Goal: Browse casually

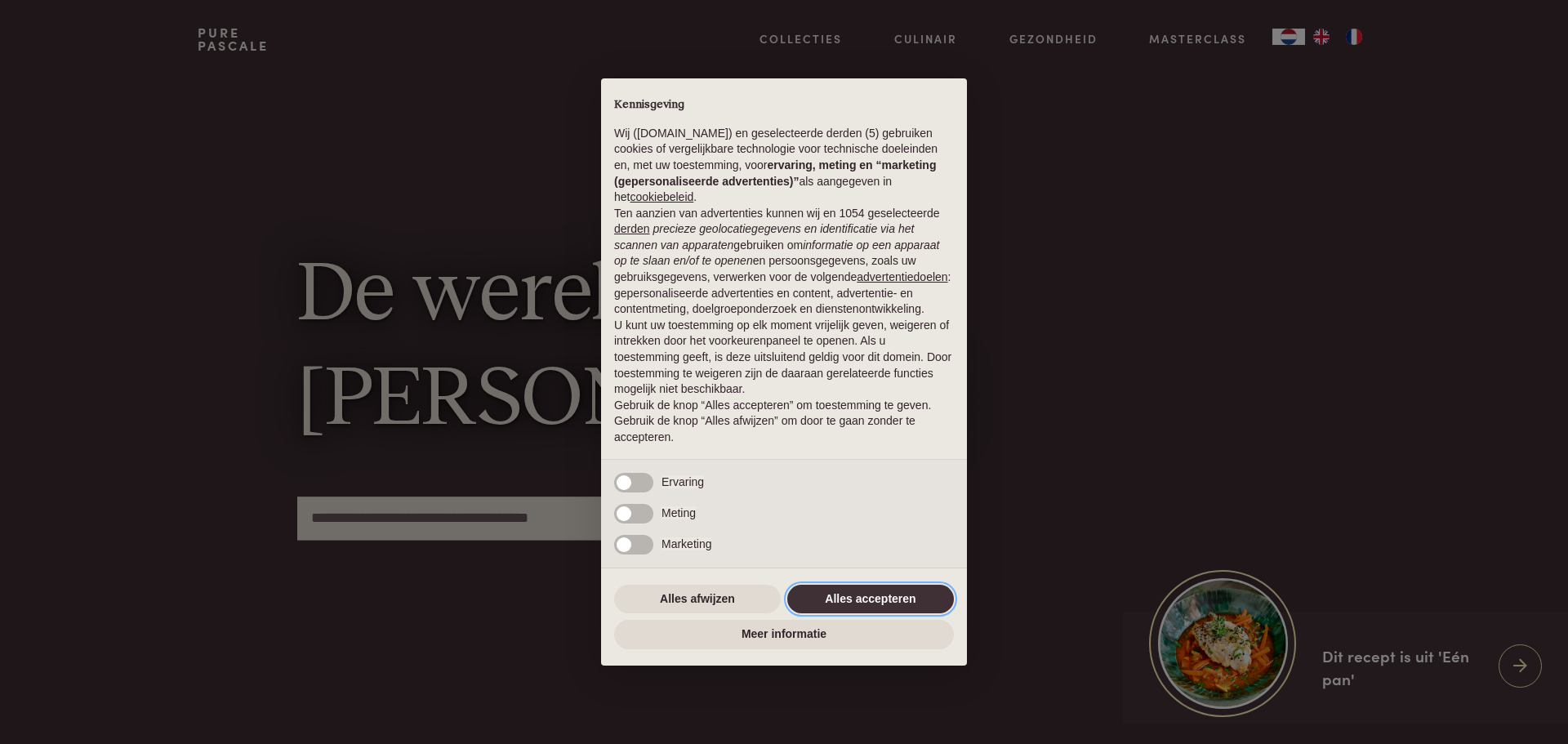
click at [857, 605] on button "Alles accepteren" at bounding box center [870, 598] width 167 height 29
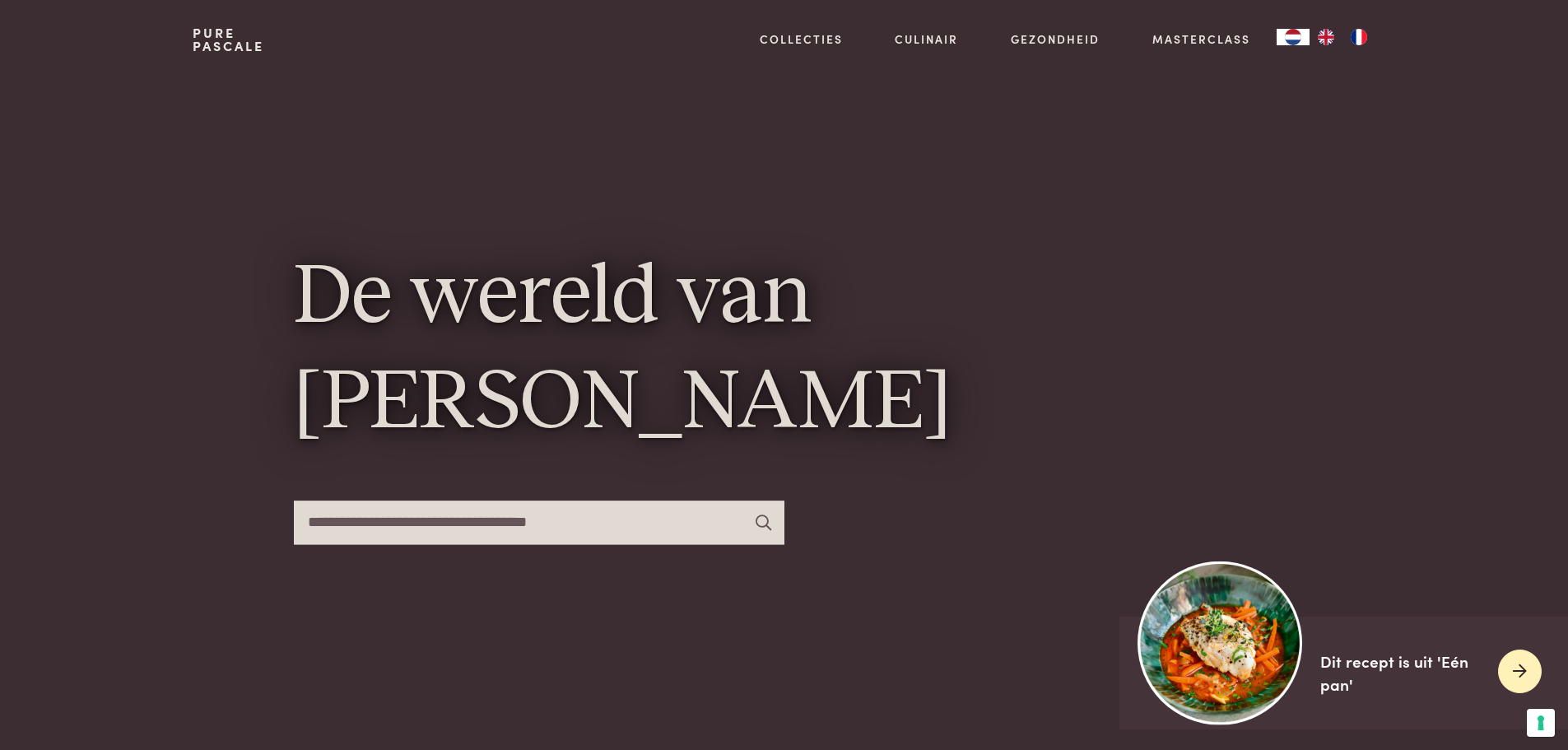
click at [1392, 665] on div "Dit recept is uit 'Eén pan'" at bounding box center [1403, 672] width 165 height 47
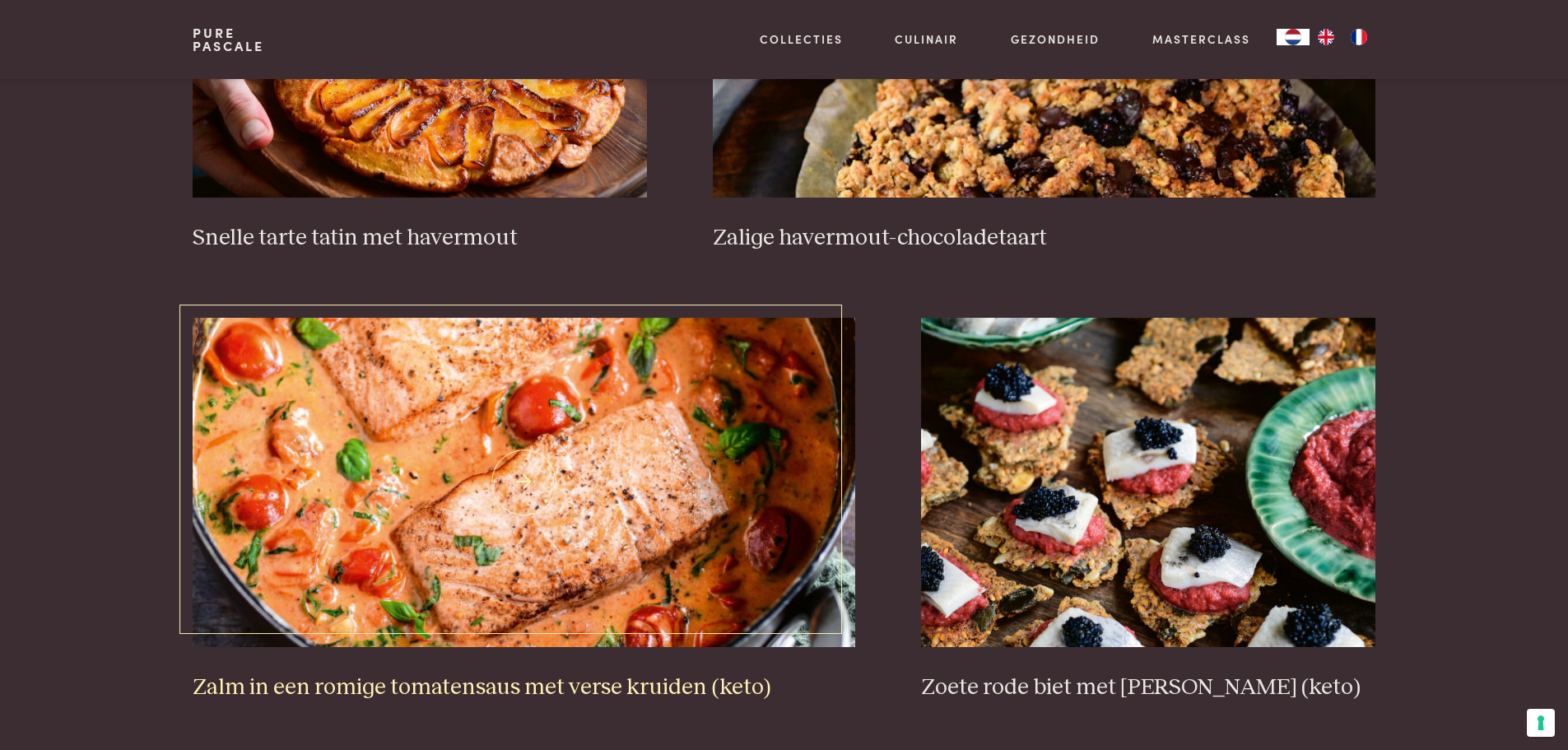
scroll to position [2880, 0]
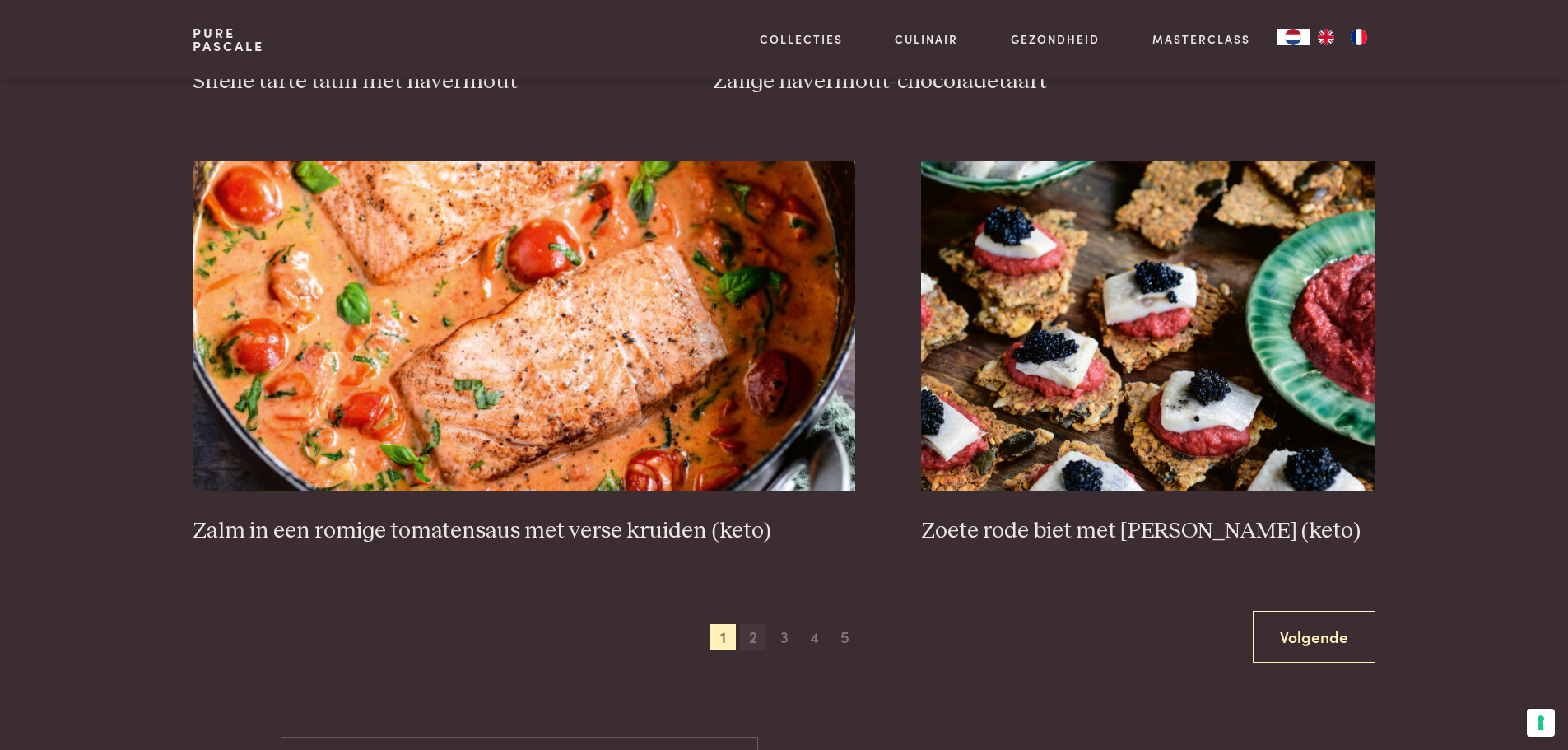
click at [750, 642] on span "2" at bounding box center [752, 636] width 26 height 26
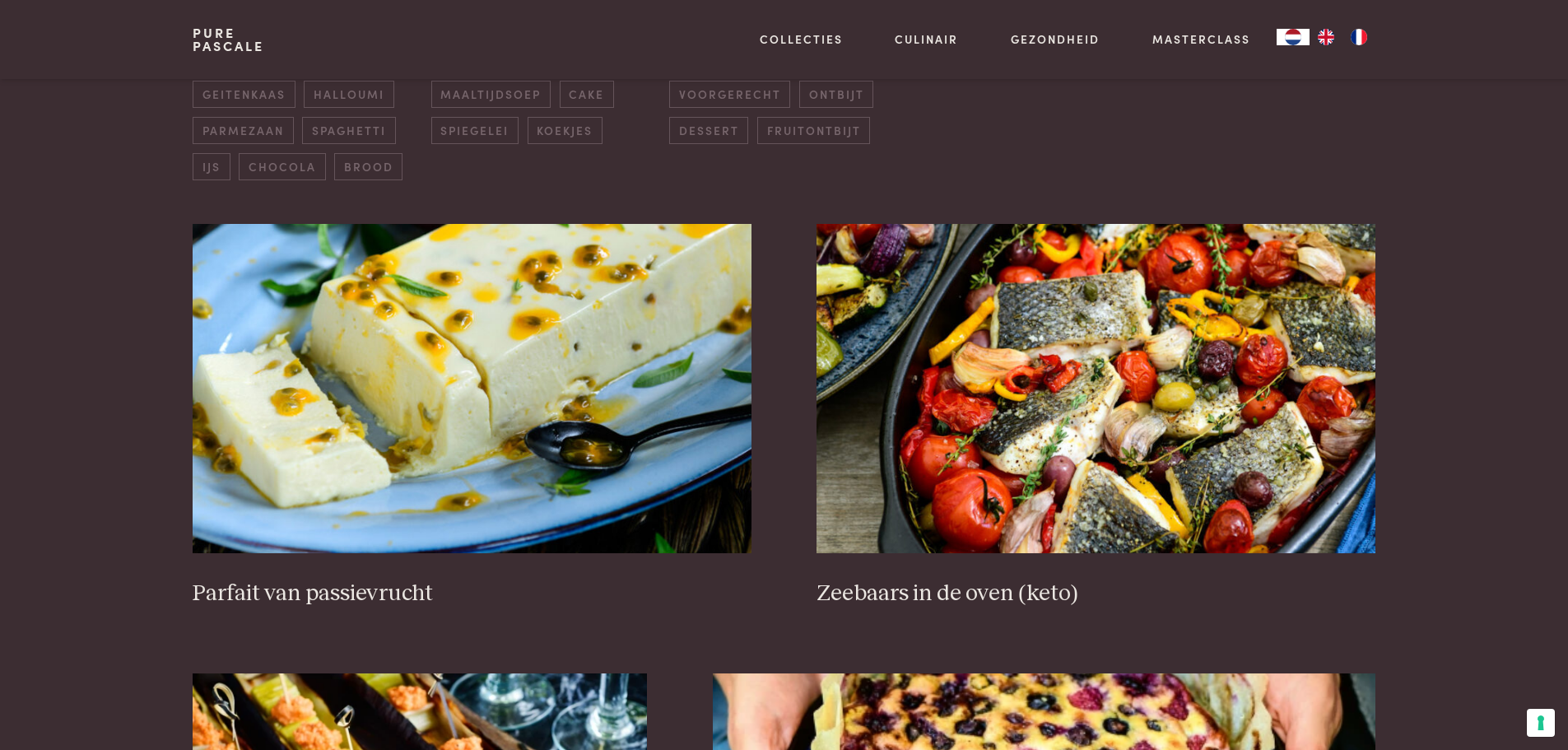
scroll to position [624, 0]
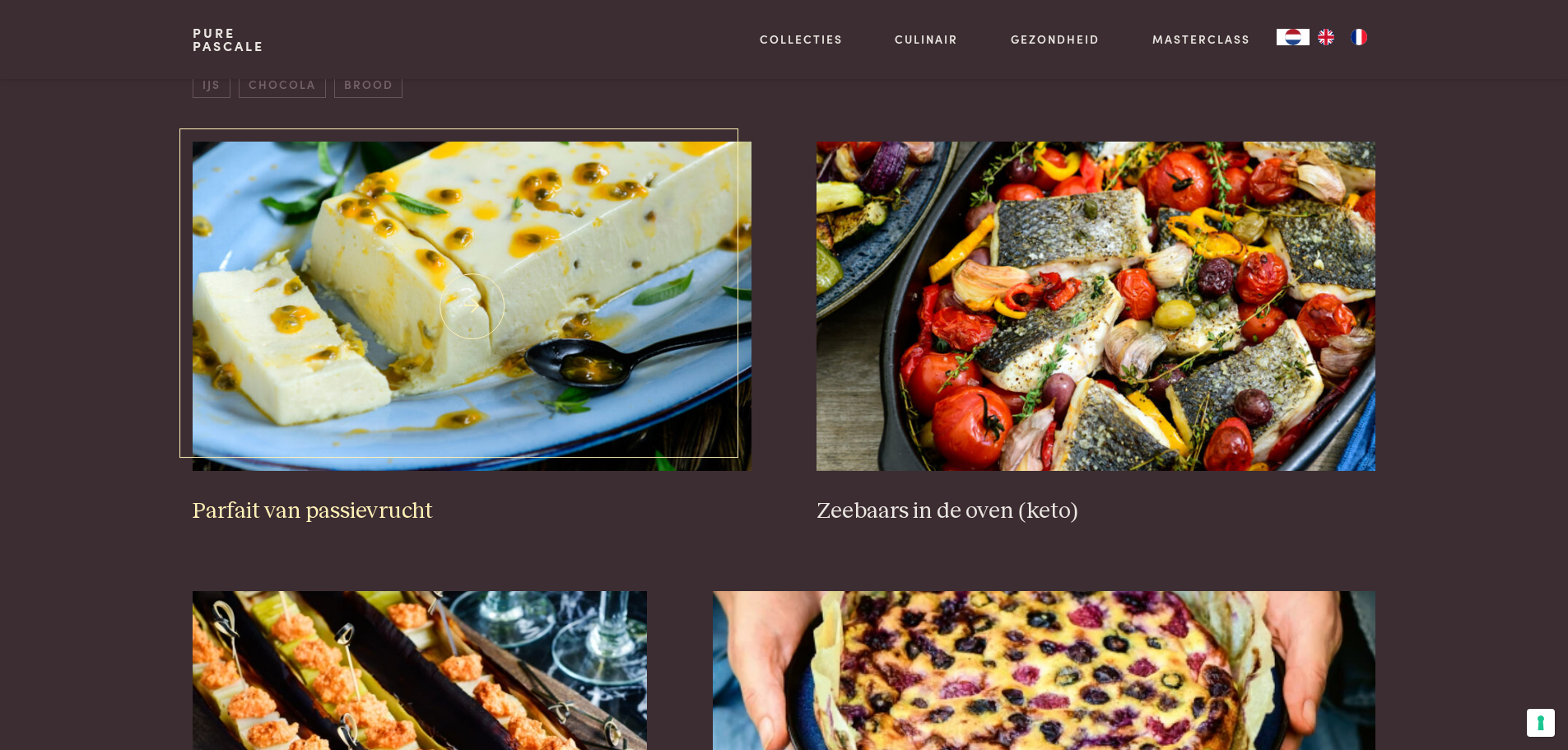
click at [390, 503] on h3 "Parfait van passievrucht" at bounding box center [472, 511] width 558 height 29
click at [1132, 323] on img at bounding box center [1096, 306] width 558 height 329
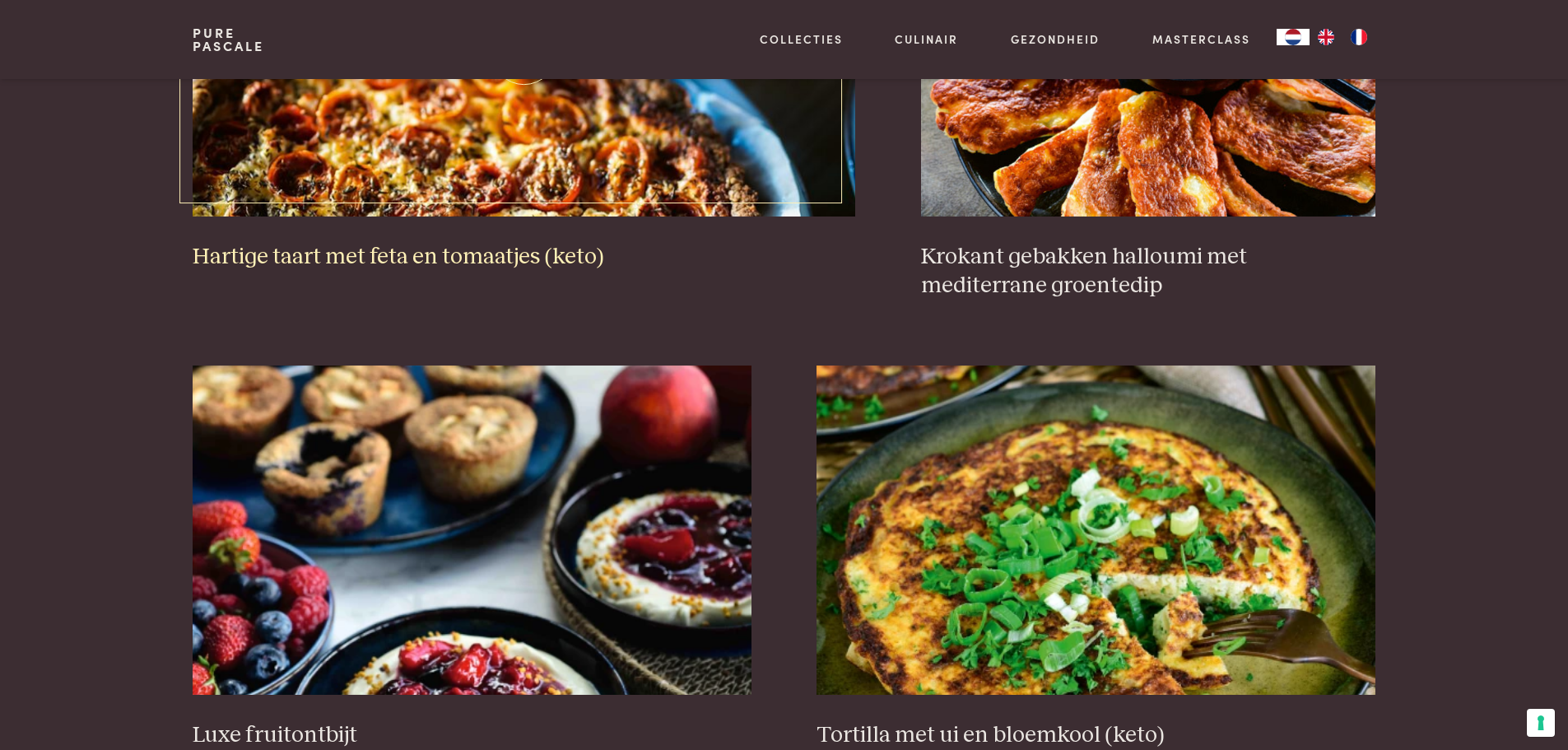
scroll to position [1776, 0]
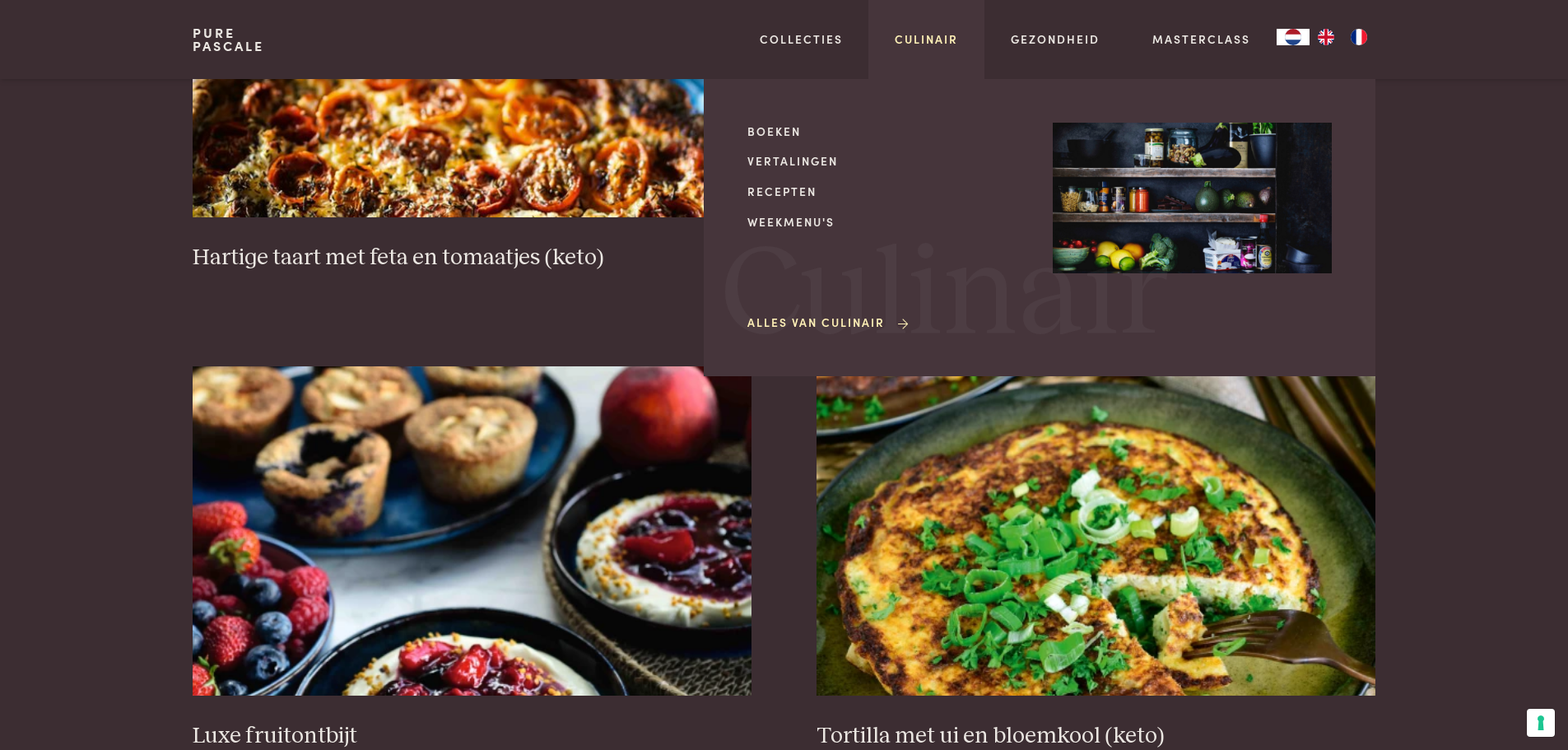
click at [913, 41] on link "Culinair" at bounding box center [927, 39] width 63 height 17
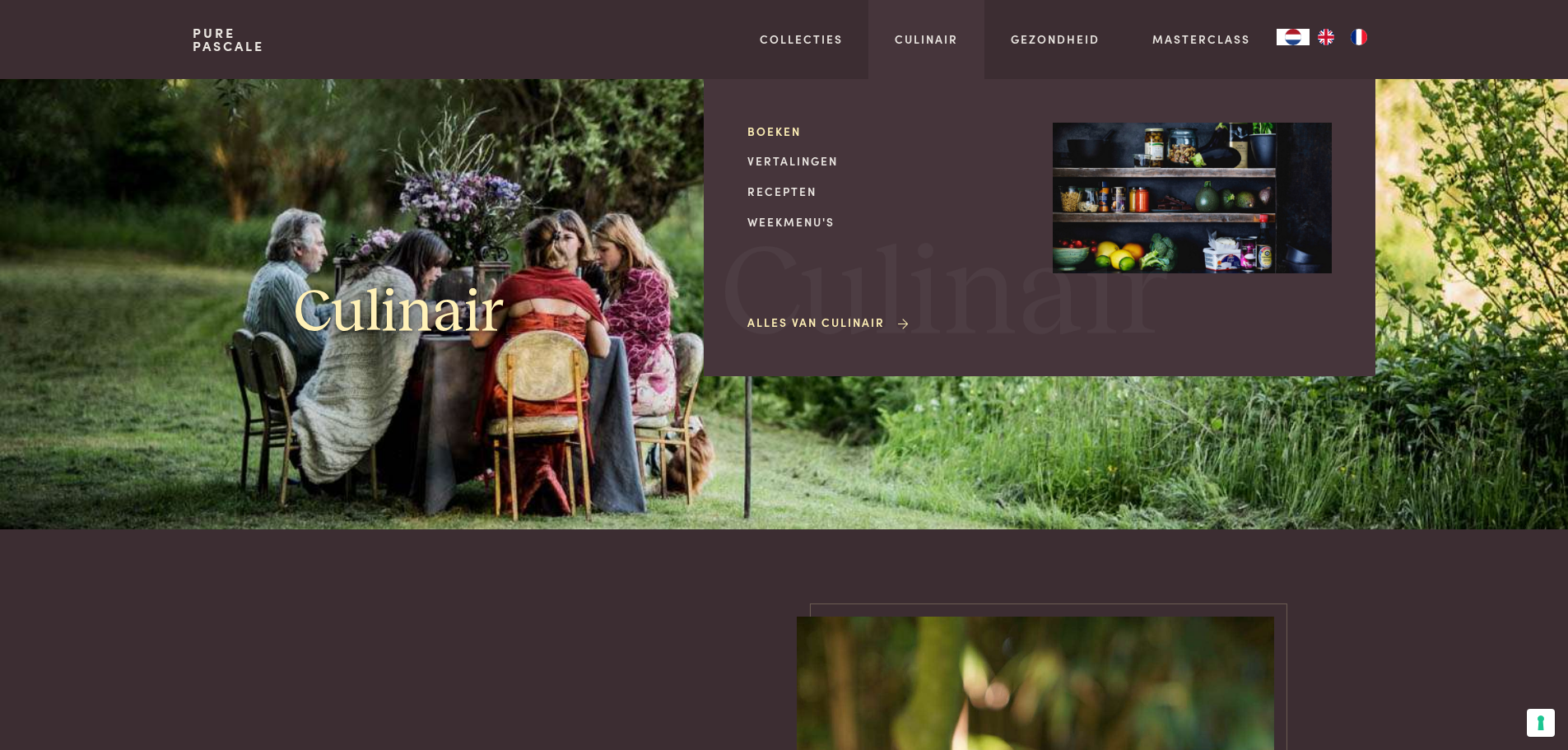
click at [773, 132] on link "Boeken" at bounding box center [887, 131] width 279 height 17
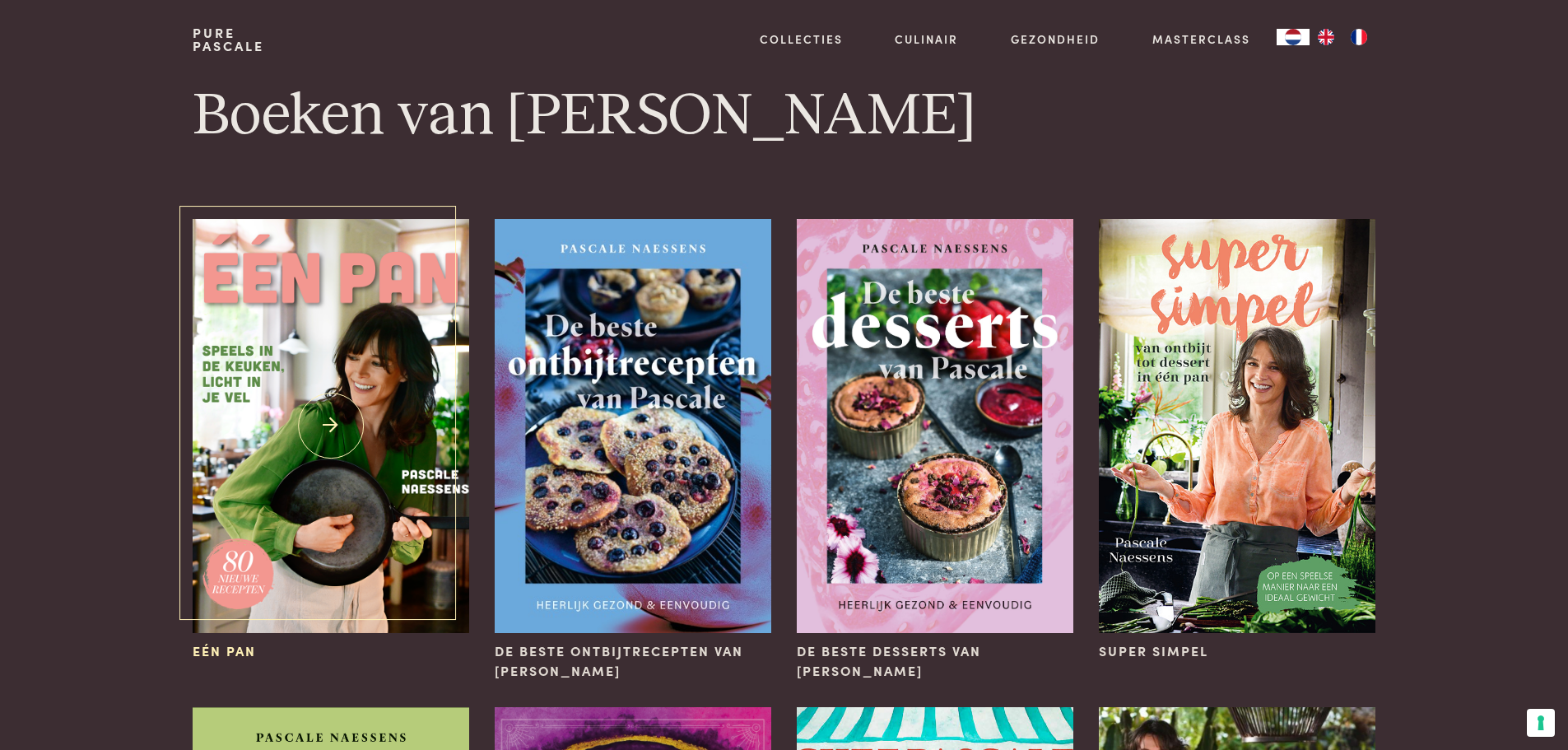
click at [296, 382] on img at bounding box center [330, 426] width 275 height 414
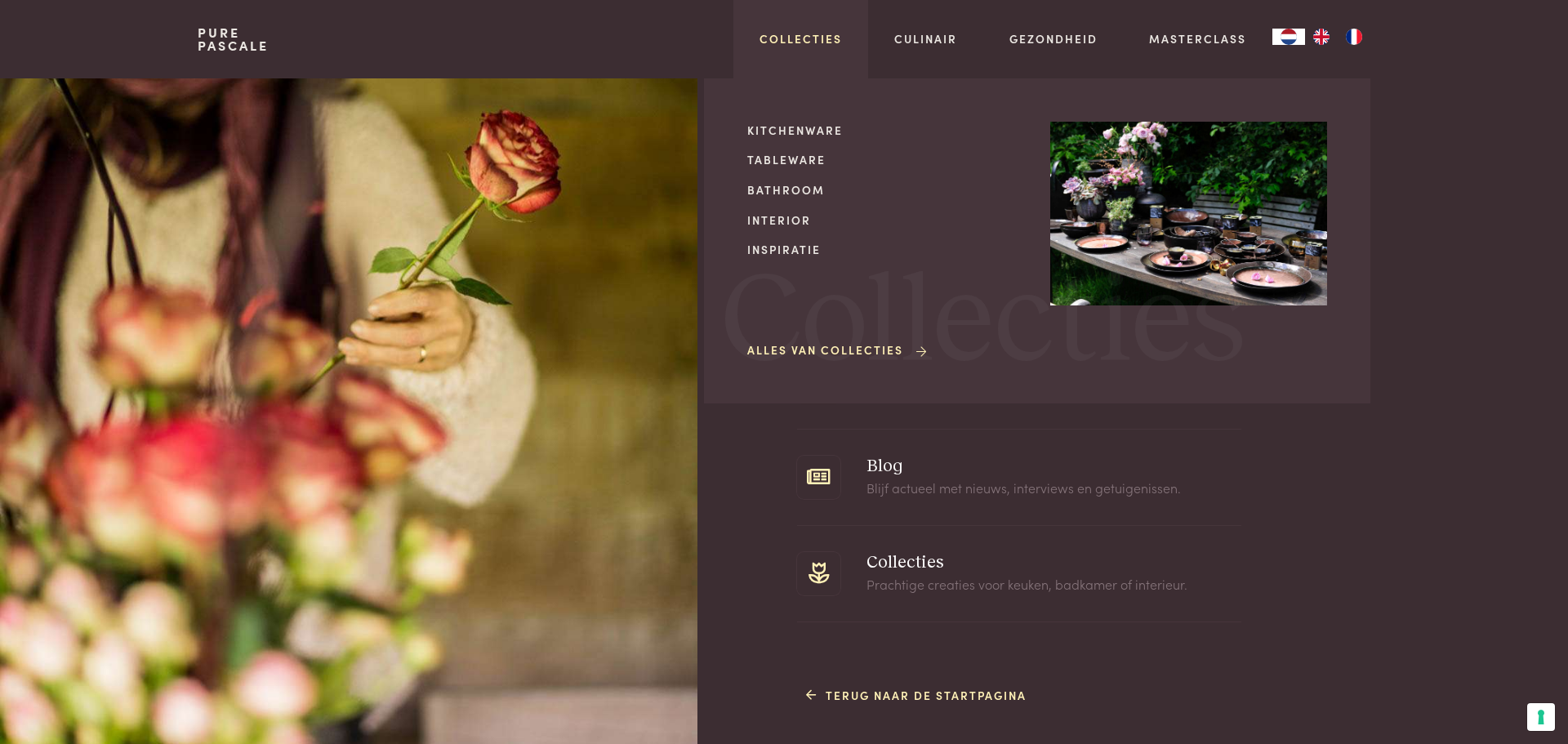
click at [783, 37] on link "Collecties" at bounding box center [801, 39] width 83 height 17
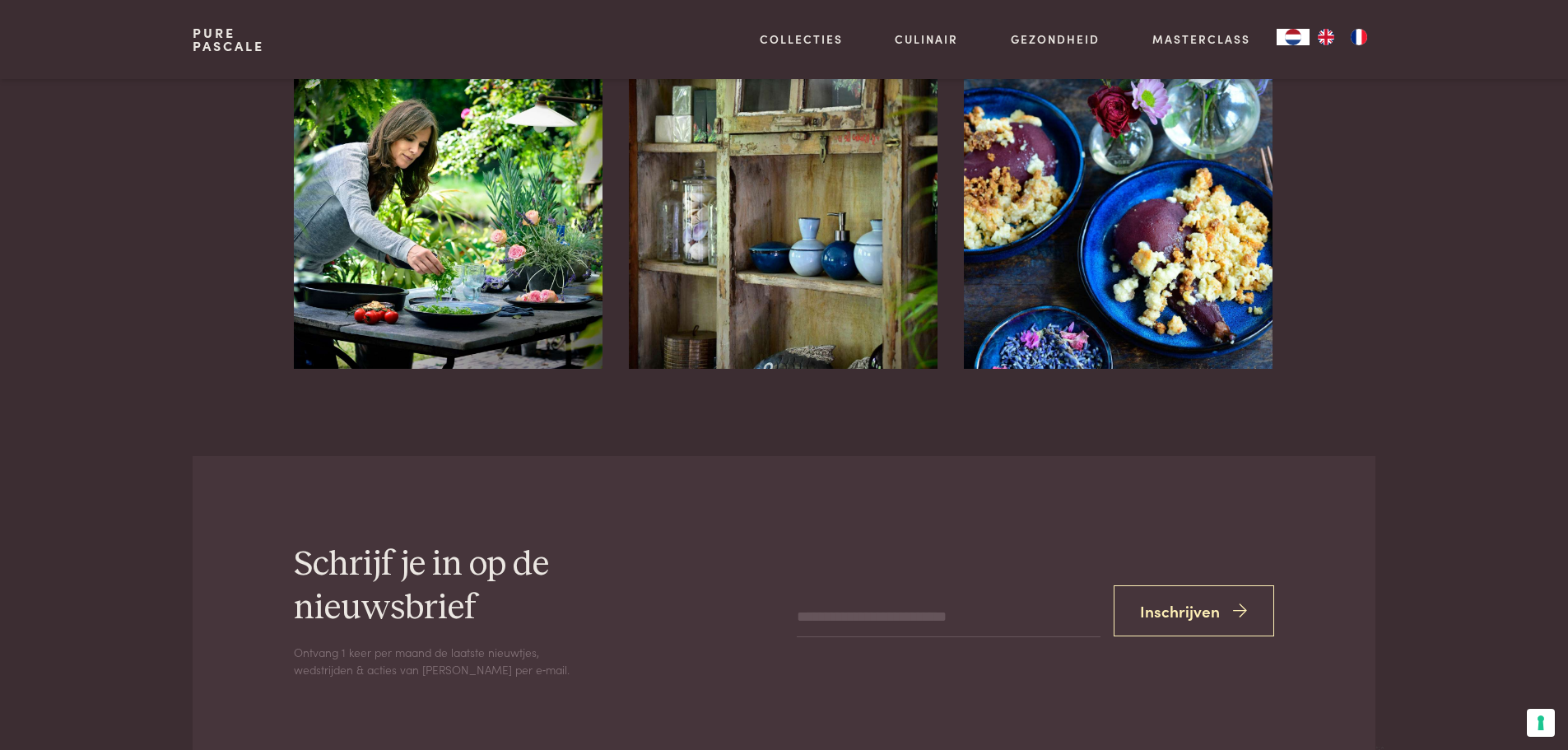
scroll to position [1821, 0]
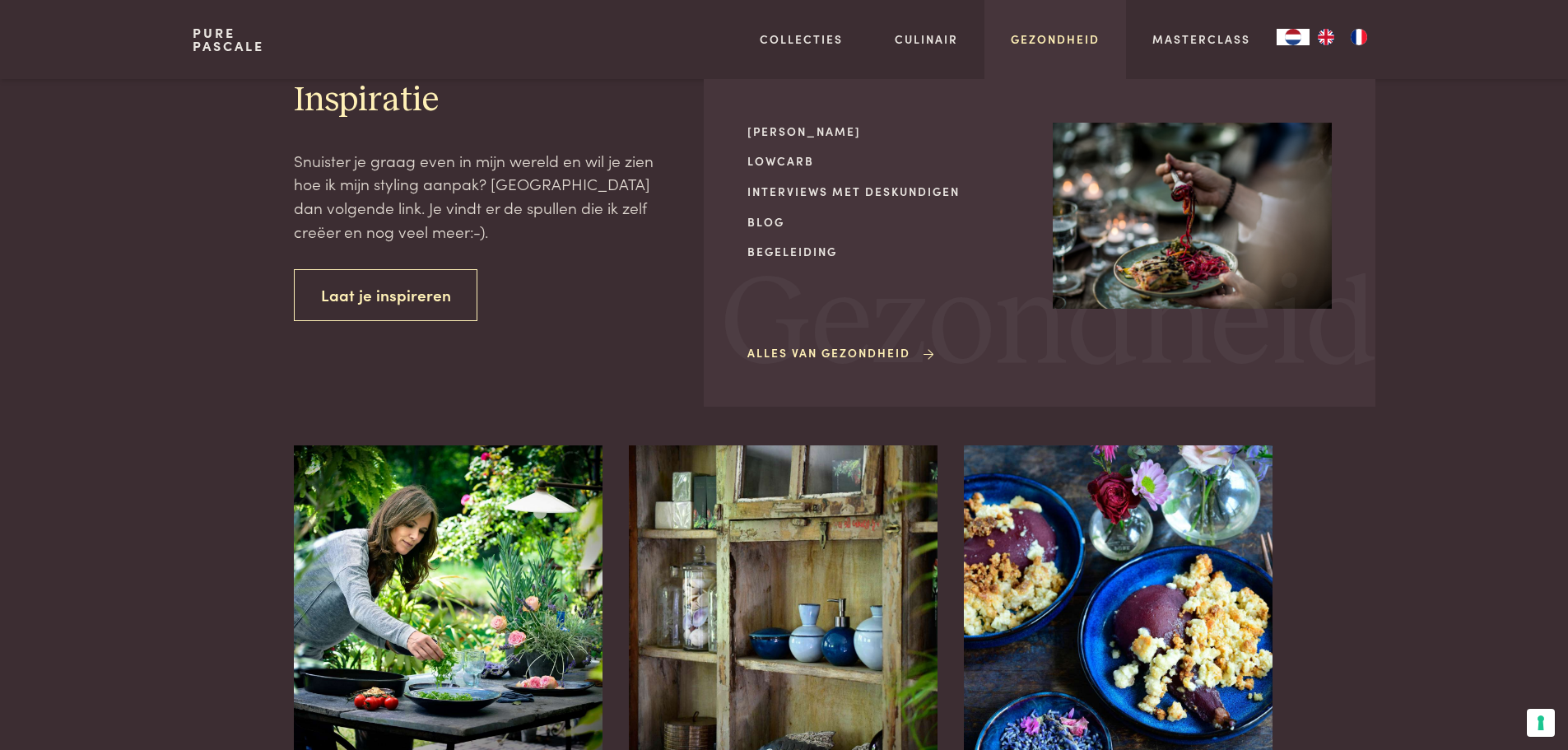
click at [1075, 41] on link "Gezondheid" at bounding box center [1056, 39] width 89 height 17
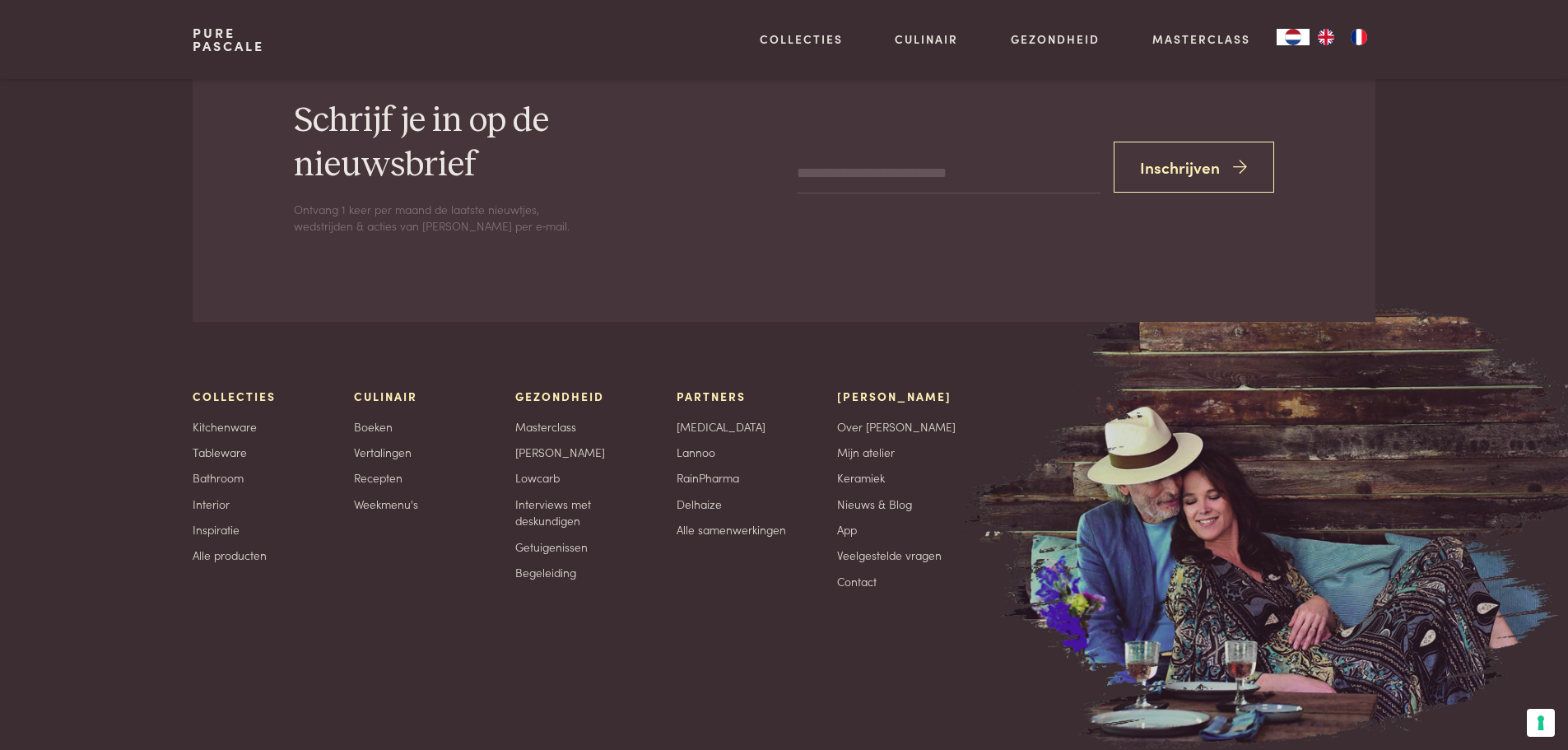
scroll to position [3867, 0]
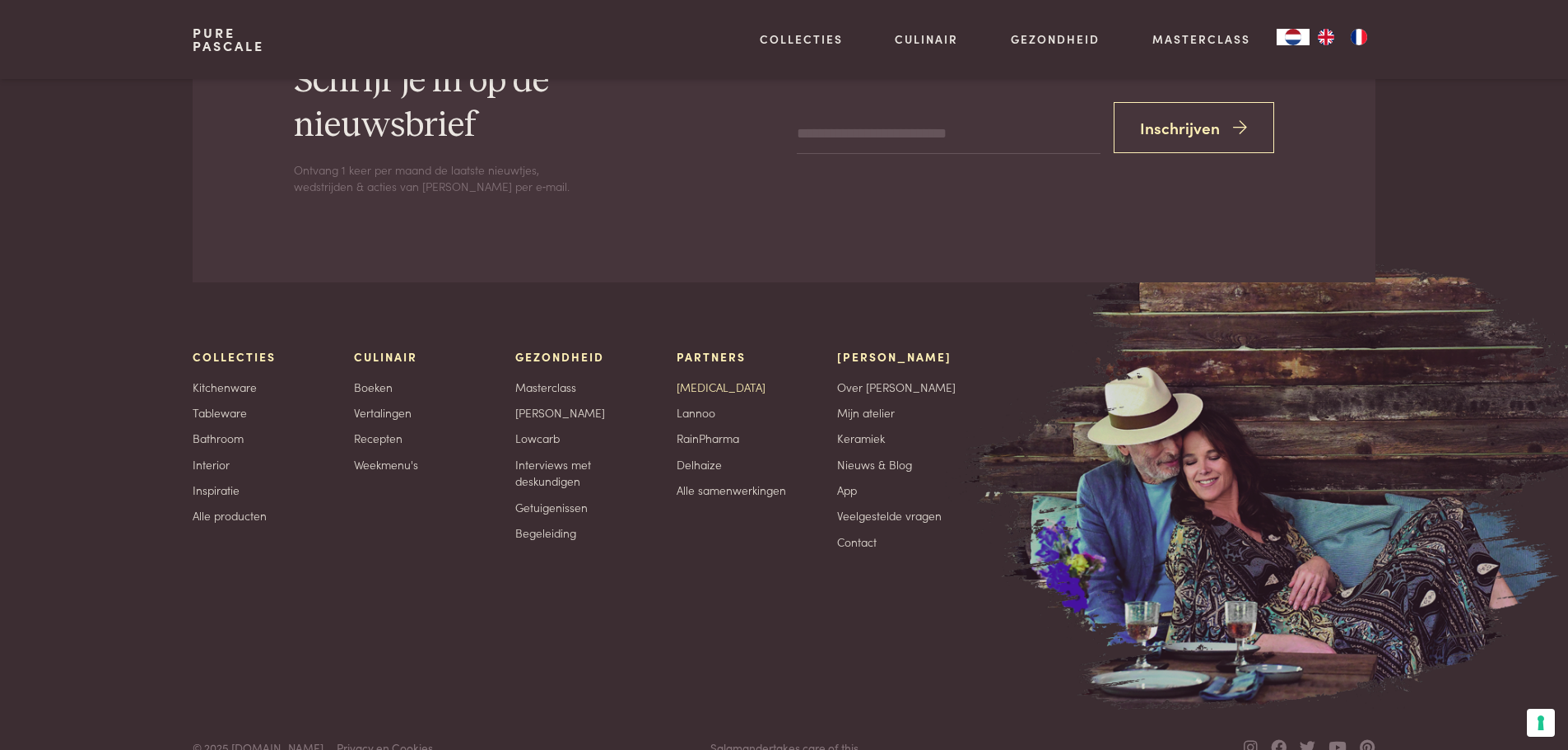
click at [700, 382] on link "[MEDICAL_DATA]" at bounding box center [721, 387] width 89 height 17
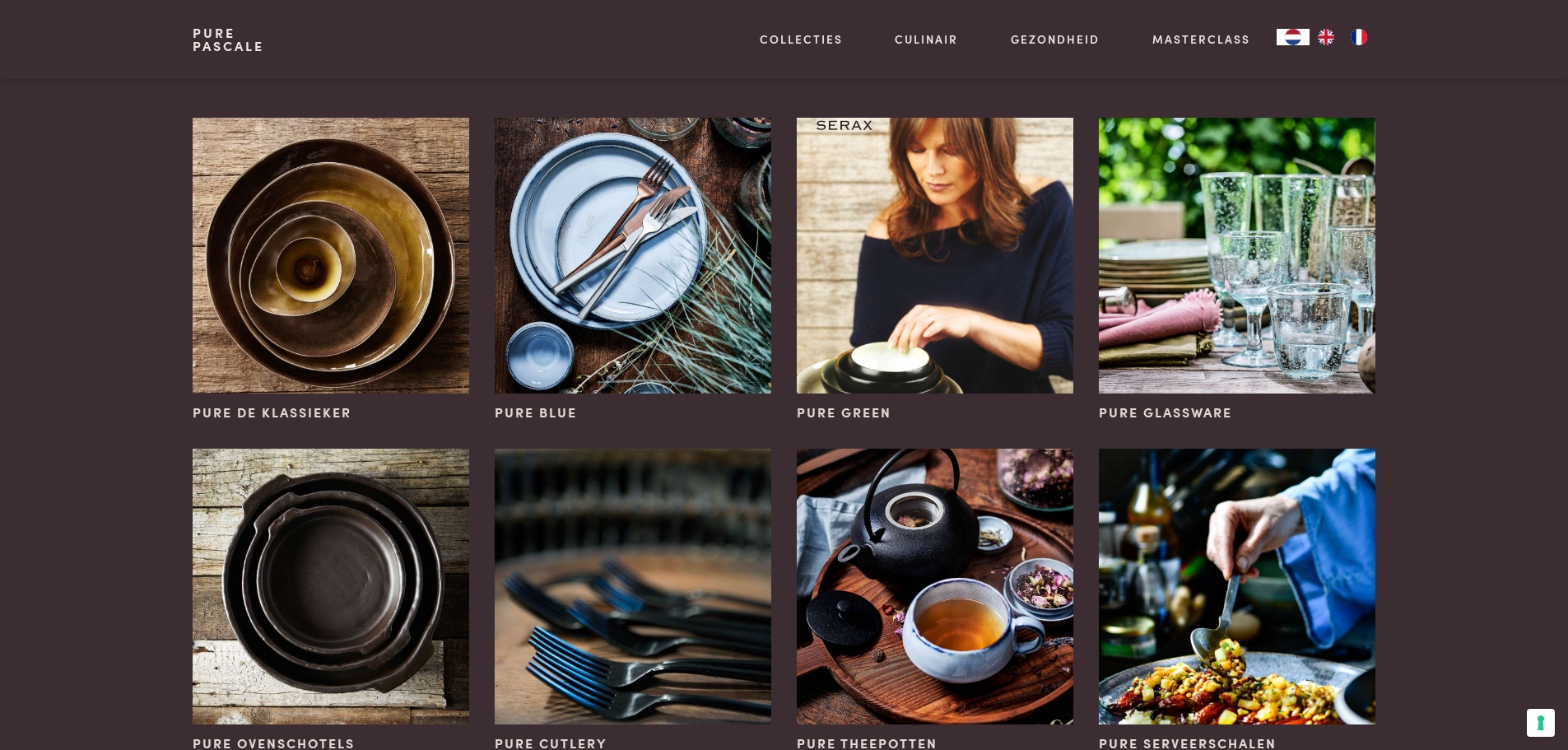
scroll to position [494, 0]
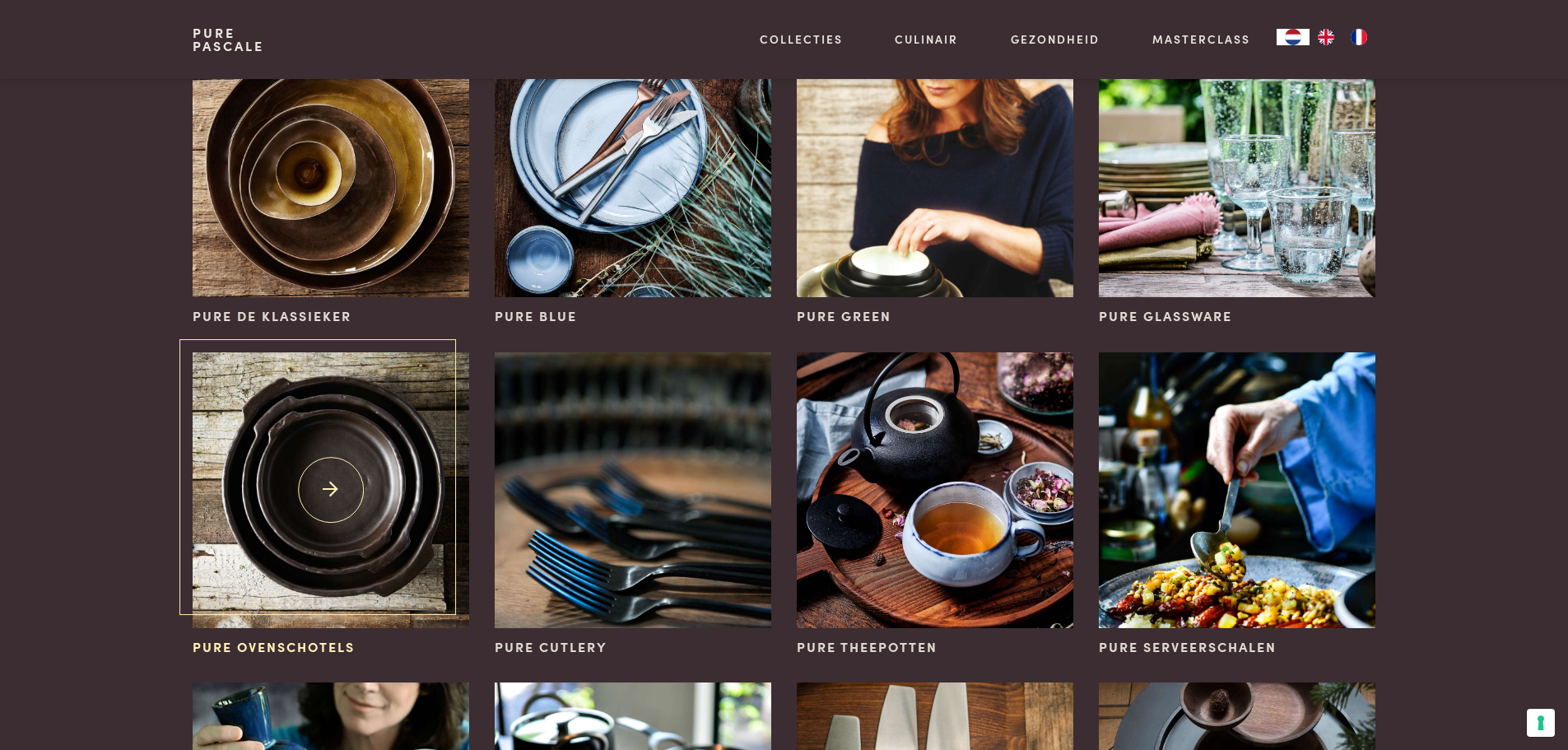
click at [321, 637] on span "Pure ovenschotels" at bounding box center [273, 646] width 162 height 20
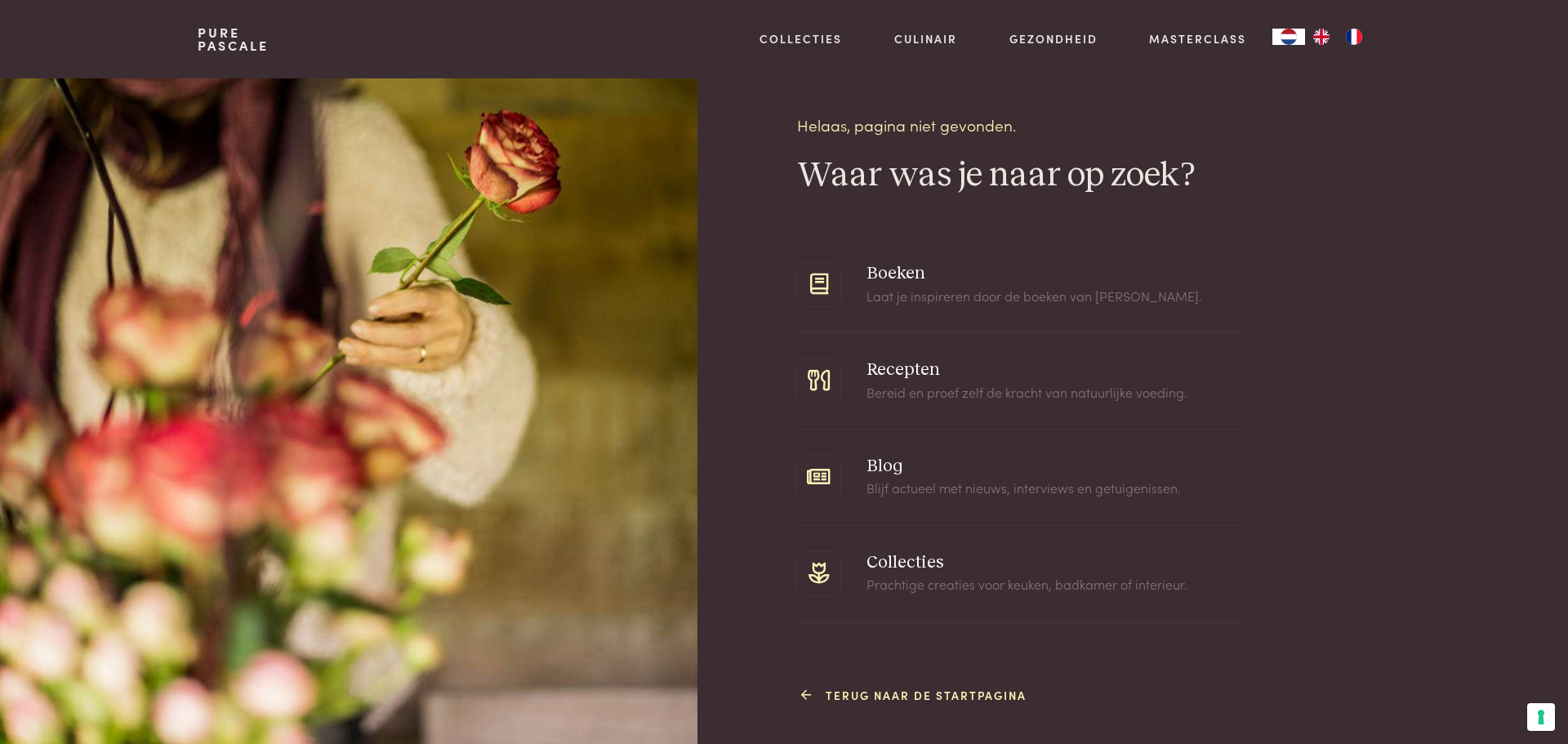
click at [943, 691] on link "Terug naar de startpagina" at bounding box center [917, 695] width 221 height 17
